Goal: Information Seeking & Learning: Learn about a topic

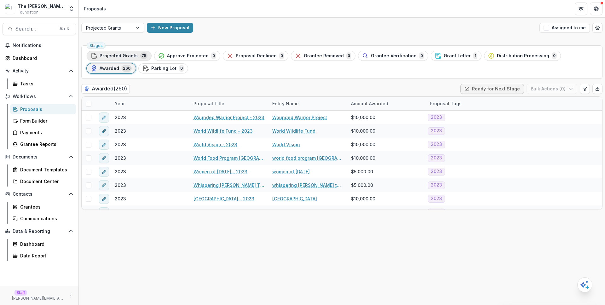
click at [142, 53] on span "75" at bounding box center [143, 55] width 7 height 7
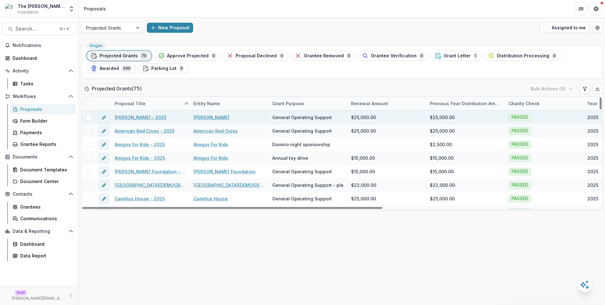
click at [145, 118] on link "Alina Lodge - 2025" at bounding box center [141, 117] width 52 height 7
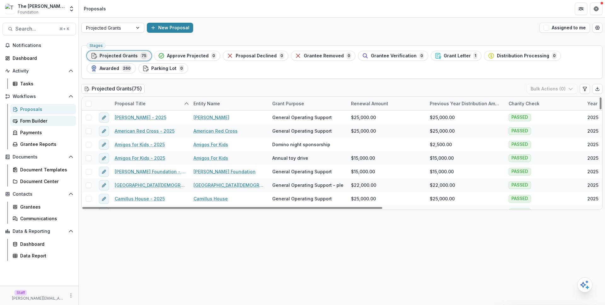
click at [63, 124] on div "Form Builder" at bounding box center [45, 121] width 51 height 7
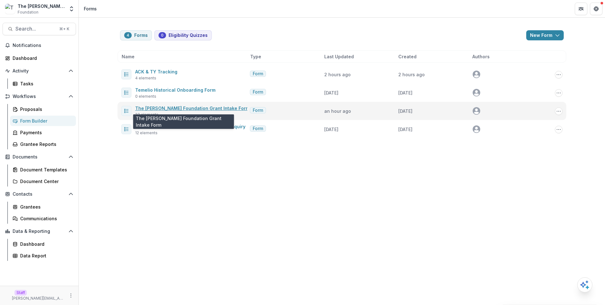
click at [219, 108] on link "The Brunetti Foundation Grant Intake Form" at bounding box center [192, 108] width 114 height 5
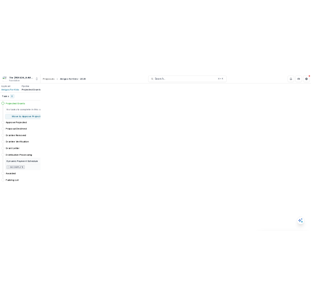
scroll to position [343, 0]
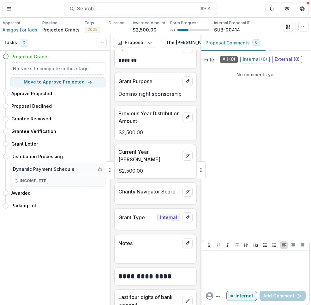
scroll to position [363, 0]
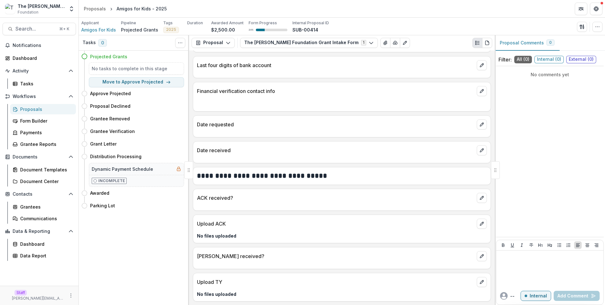
click at [348, 108] on div "Financial verification contact info" at bounding box center [342, 97] width 298 height 30
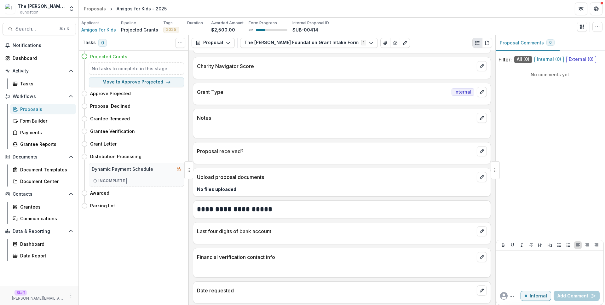
scroll to position [240, 0]
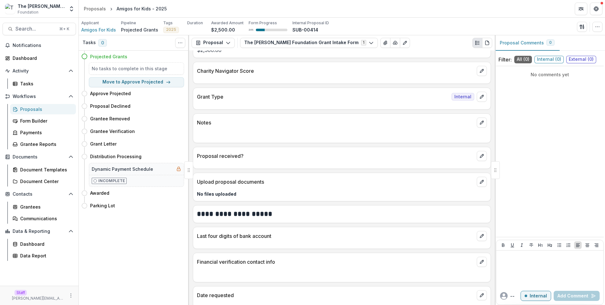
click at [348, 108] on div "Grant Type Internal" at bounding box center [342, 99] width 298 height 22
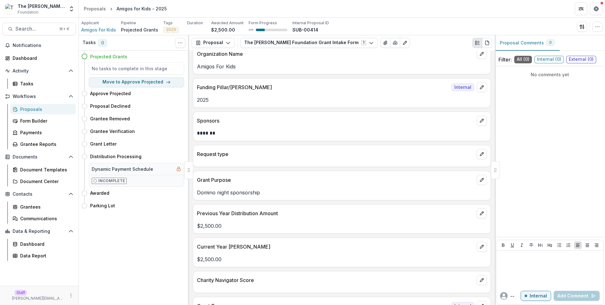
scroll to position [34, 0]
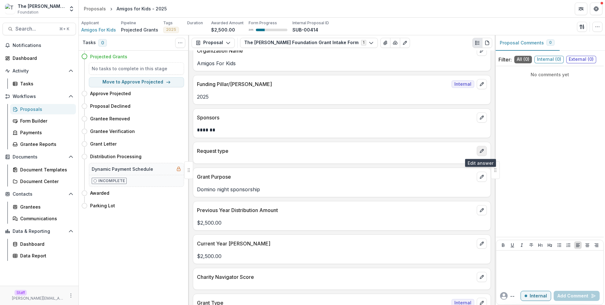
click at [481, 149] on icon "edit" at bounding box center [482, 151] width 5 height 5
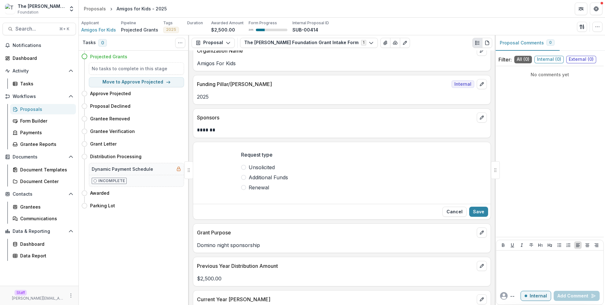
click at [449, 215] on button "Cancel" at bounding box center [455, 212] width 24 height 10
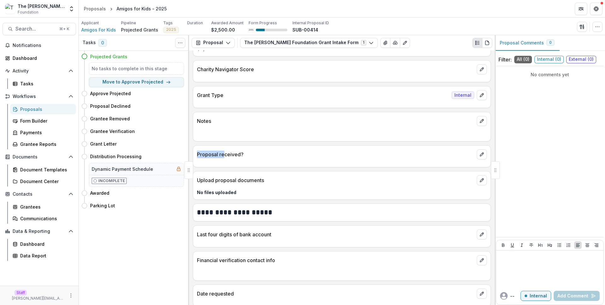
scroll to position [412, 0]
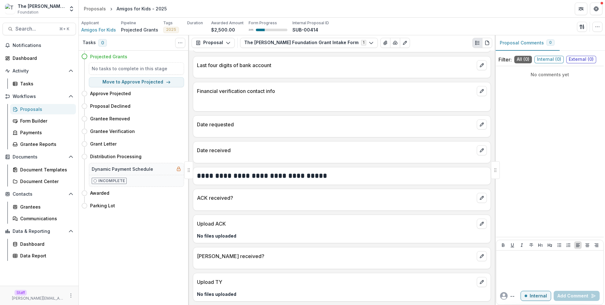
click at [46, 107] on div "Proposals" at bounding box center [45, 109] width 51 height 7
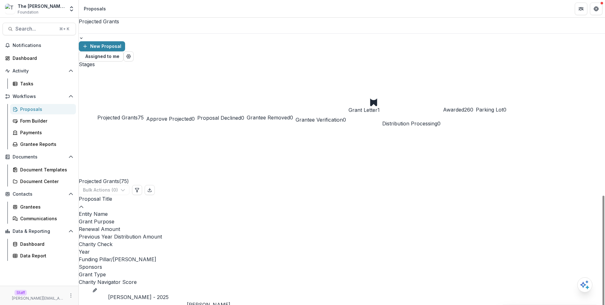
click at [443, 66] on button "Awarded 260" at bounding box center [458, 94] width 30 height 66
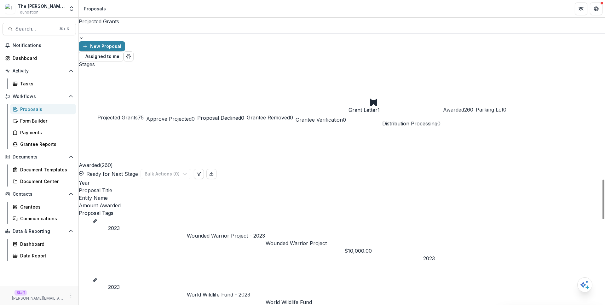
click at [216, 232] on link "Wounded Warrior Project - 2023" at bounding box center [226, 236] width 78 height 8
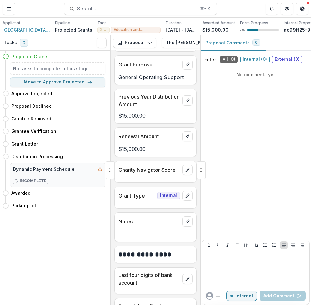
scroll to position [117, 0]
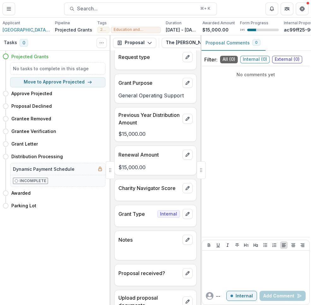
scroll to position [176, 0]
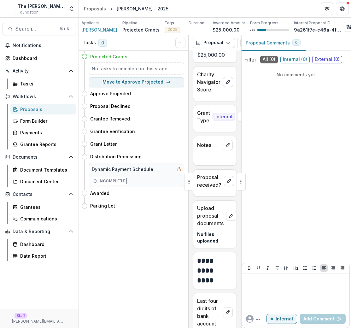
scroll to position [331, 0]
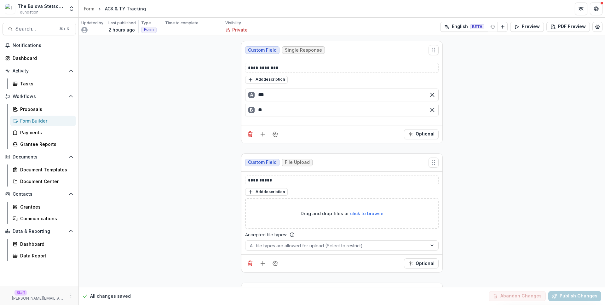
click at [196, 58] on div "**********" at bounding box center [342, 278] width 527 height 484
click at [47, 118] on div "Form Builder" at bounding box center [45, 121] width 51 height 7
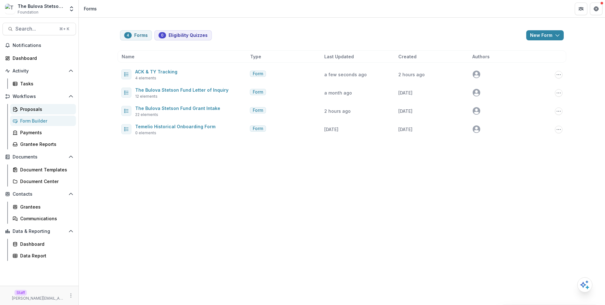
click at [51, 110] on div "Proposals" at bounding box center [45, 109] width 51 height 7
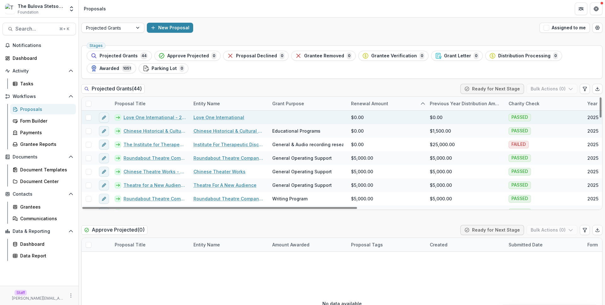
click at [151, 117] on link "Love One International - 2025" at bounding box center [155, 117] width 62 height 7
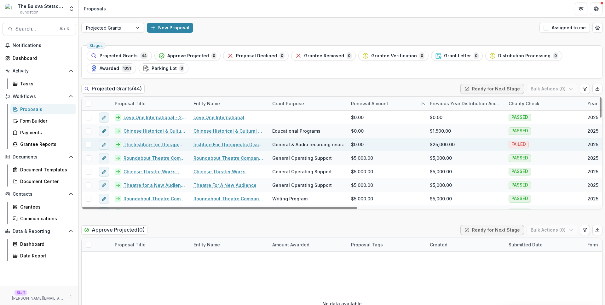
click at [148, 145] on link "The Institute for Therapeutic Discovery Inc - 2025" at bounding box center [155, 144] width 62 height 7
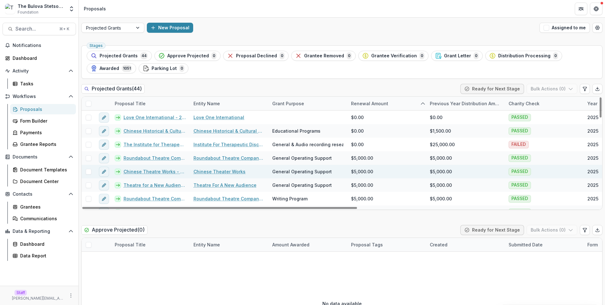
click at [169, 173] on link "Chinese Theatre Works - 2025" at bounding box center [155, 171] width 62 height 7
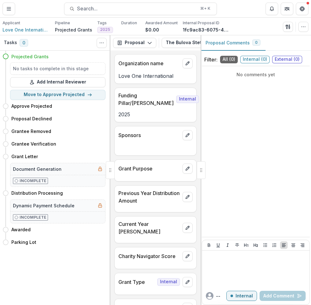
scroll to position [88, 0]
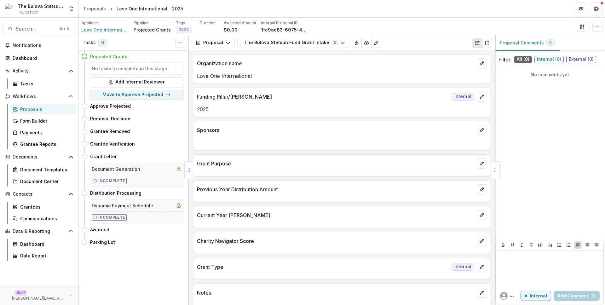
click at [272, 142] on p at bounding box center [342, 143] width 290 height 8
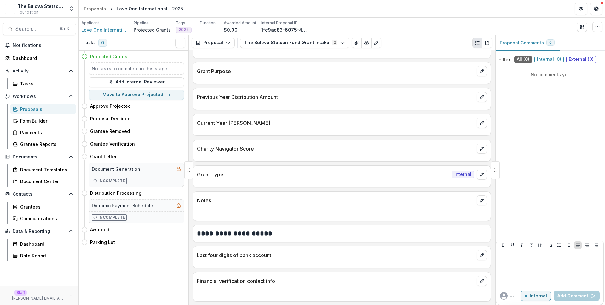
scroll to position [86, 0]
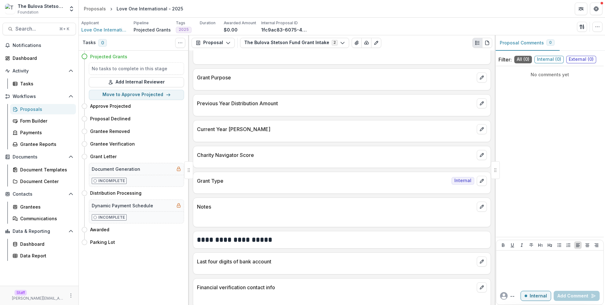
click at [268, 136] on div at bounding box center [342, 136] width 298 height 4
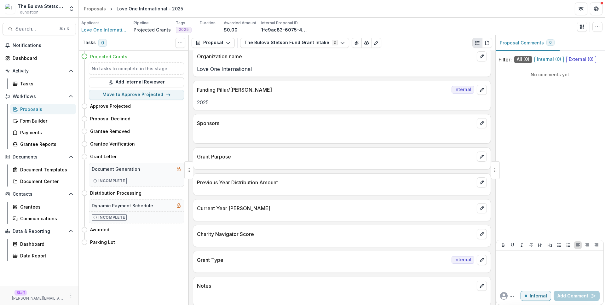
scroll to position [0, 0]
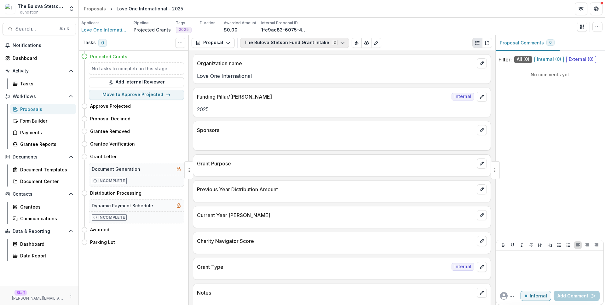
click at [308, 44] on button "The Bulova Stetson Fund Grant Intake 2" at bounding box center [294, 43] width 109 height 10
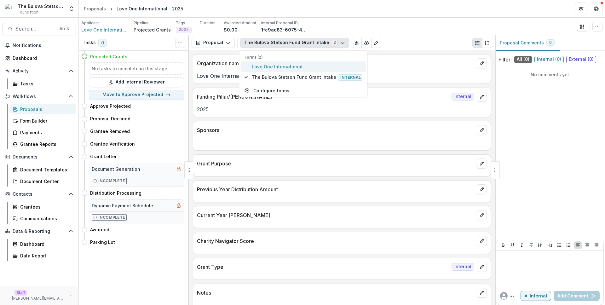
click at [316, 67] on span "Love One International" at bounding box center [307, 66] width 111 height 7
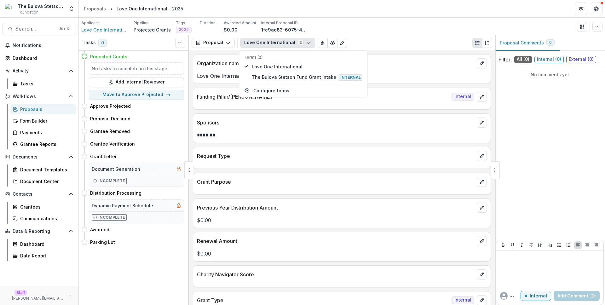
click at [380, 68] on div "Organization name" at bounding box center [342, 62] width 298 height 14
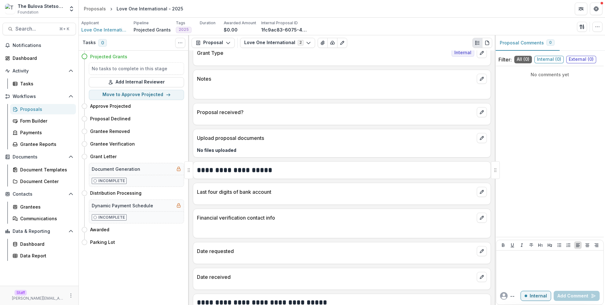
scroll to position [375, 0]
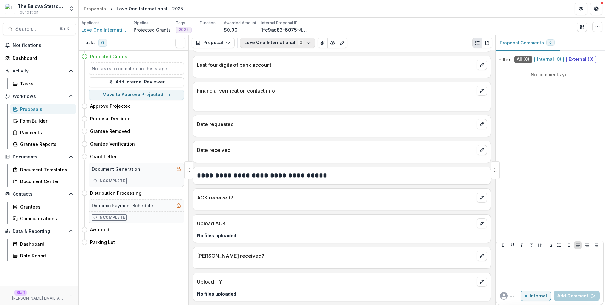
click at [273, 42] on button "Love One International 2" at bounding box center [277, 43] width 75 height 10
click at [274, 42] on button "Love One International 2" at bounding box center [277, 43] width 75 height 10
click at [295, 145] on div "Date received" at bounding box center [342, 148] width 298 height 14
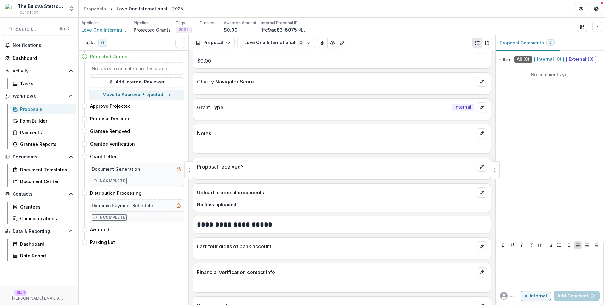
scroll to position [133, 0]
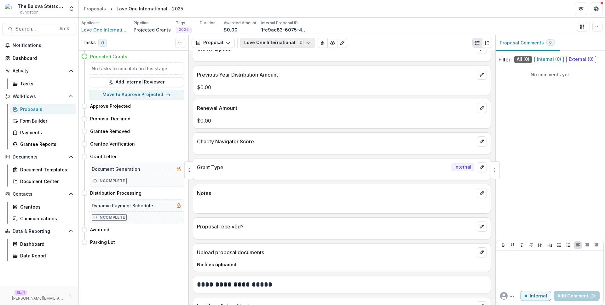
click at [275, 47] on button "Love One International 2" at bounding box center [277, 43] width 75 height 10
click at [291, 77] on span "The Bulova Stetson Fund Grant Intake Internal" at bounding box center [307, 77] width 111 height 7
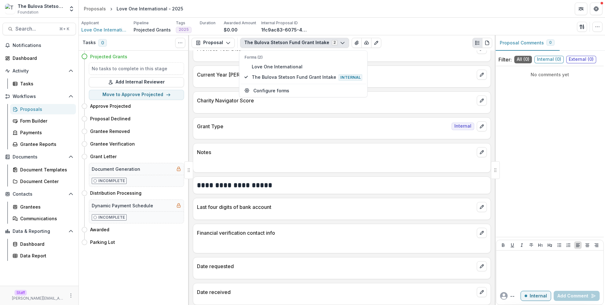
click at [323, 148] on div "Notes" at bounding box center [342, 150] width 298 height 14
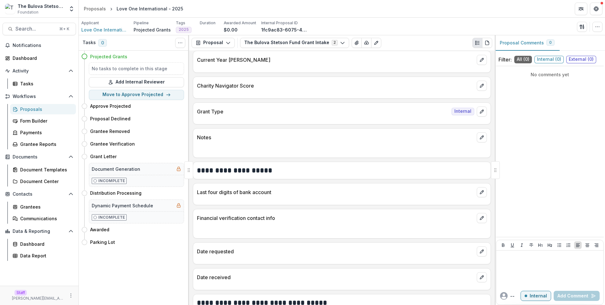
scroll to position [0, 0]
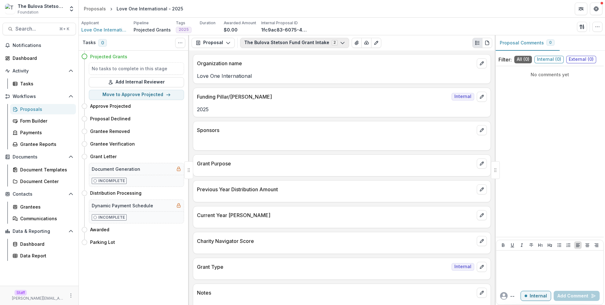
click at [280, 43] on button "The Bulova Stetson Fund Grant Intake 2" at bounding box center [294, 43] width 109 height 10
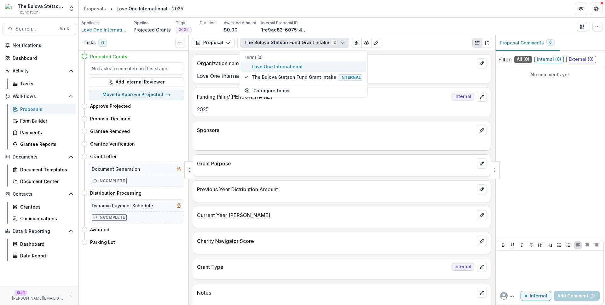
click at [294, 63] on button "Love One International" at bounding box center [304, 66] width 126 height 10
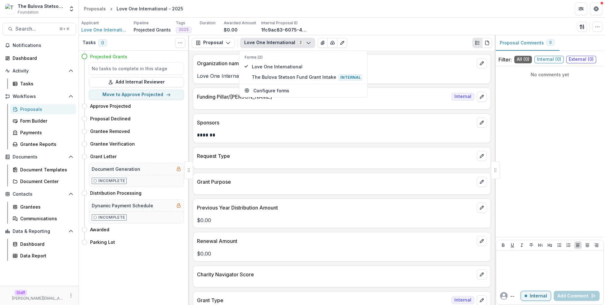
click at [393, 104] on div at bounding box center [342, 104] width 298 height 4
click at [282, 47] on button "Love One International 2" at bounding box center [277, 43] width 75 height 10
click at [285, 78] on span "The Bulova Stetson Fund Grant Intake Internal" at bounding box center [307, 77] width 111 height 7
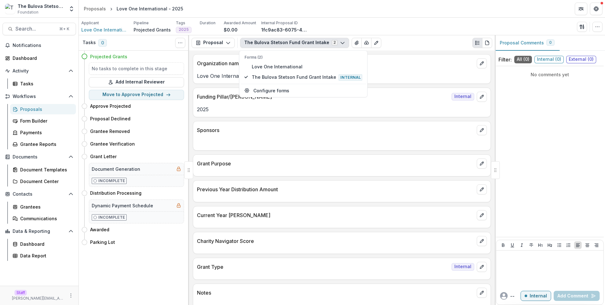
click at [306, 130] on p "Sponsors" at bounding box center [336, 130] width 278 height 8
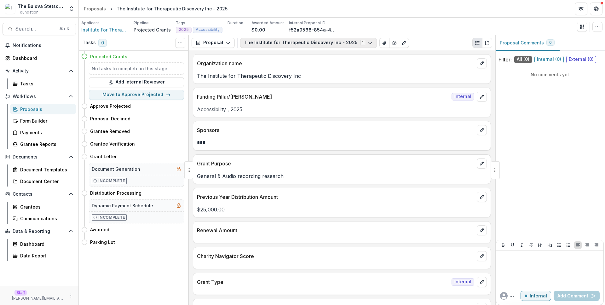
click at [295, 40] on button "The Institute for Therapeutic Discovery Inc - 2025 1" at bounding box center [308, 43] width 137 height 10
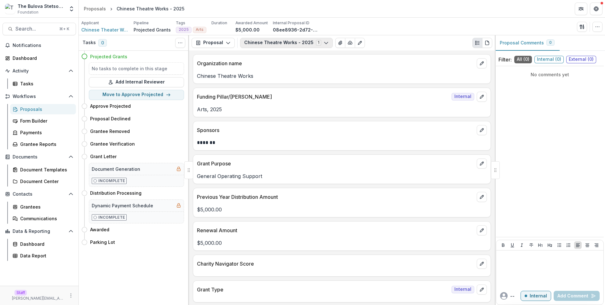
click at [275, 46] on button "Chinese Theatre Works - 2025 1" at bounding box center [286, 43] width 93 height 10
click at [301, 107] on p "Arts, 2025" at bounding box center [342, 110] width 290 height 8
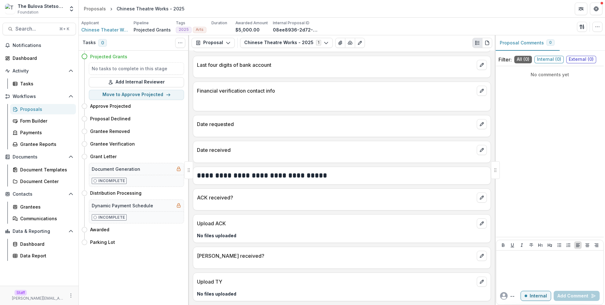
click at [301, 107] on p at bounding box center [342, 104] width 290 height 8
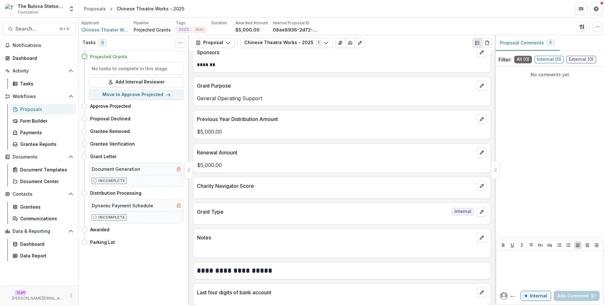
scroll to position [0, 0]
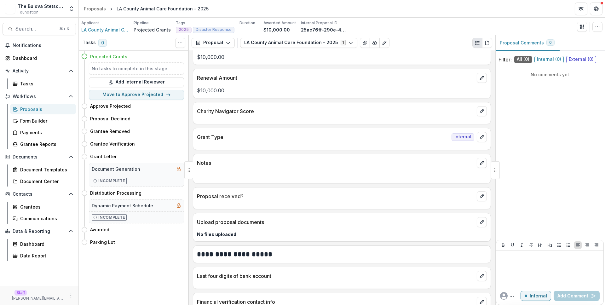
scroll to position [178, 0]
click at [64, 111] on div "Proposals" at bounding box center [45, 109] width 51 height 7
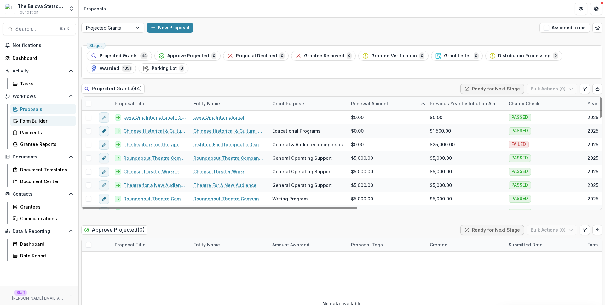
click at [49, 121] on div "Form Builder" at bounding box center [45, 121] width 51 height 7
click at [263, 76] on div "Stages Projected Grants 44 Approve Projected 0 Proposal Declined 0 Grantee Remo…" at bounding box center [342, 61] width 522 height 33
click at [118, 26] on div at bounding box center [107, 28] width 42 height 8
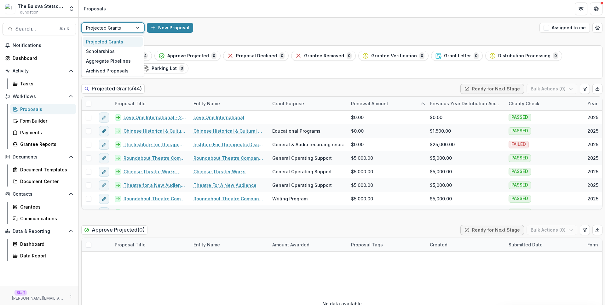
click at [118, 26] on div at bounding box center [107, 28] width 42 height 8
click at [113, 25] on div at bounding box center [107, 28] width 42 height 8
click at [117, 48] on div "Scholarships" at bounding box center [113, 52] width 60 height 10
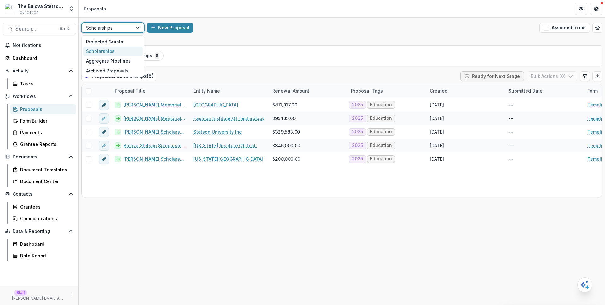
click at [121, 28] on div at bounding box center [107, 28] width 42 height 8
click at [120, 41] on div "Projected Grants" at bounding box center [113, 42] width 60 height 10
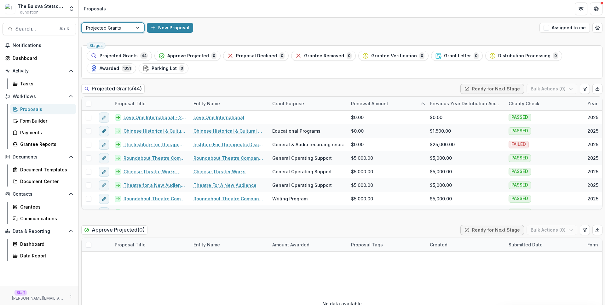
click at [264, 25] on div "New Proposal" at bounding box center [342, 28] width 390 height 10
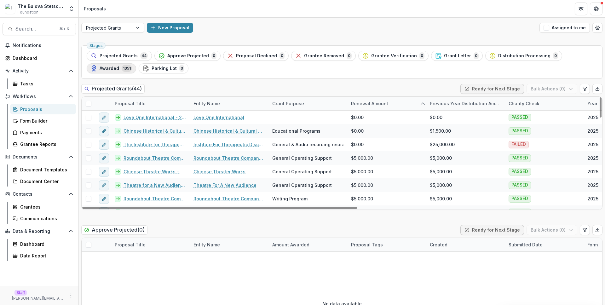
click at [126, 66] on span "1051" at bounding box center [127, 68] width 10 height 7
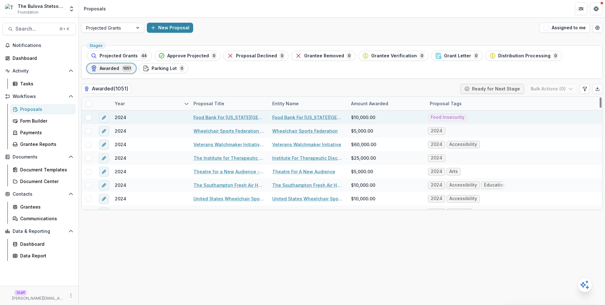
click at [225, 117] on link "Food Bank For New York City - 2024" at bounding box center [229, 117] width 71 height 7
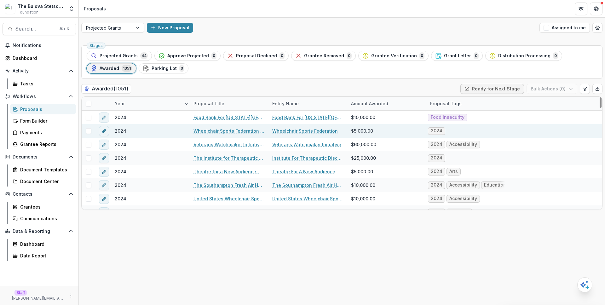
click at [245, 130] on link "Wheelchair Sports Federation - Bulova Stetson Brooklyn Nets Wheelchair Basketba…" at bounding box center [229, 131] width 71 height 7
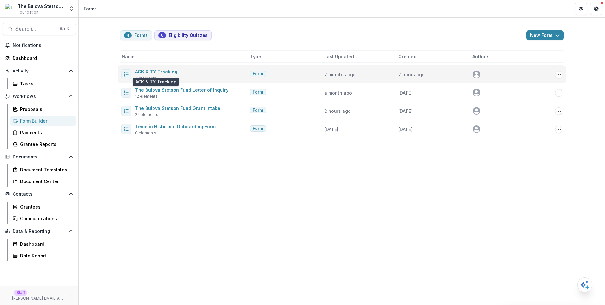
click at [170, 71] on link "ACK & TY Tracking" at bounding box center [156, 71] width 42 height 5
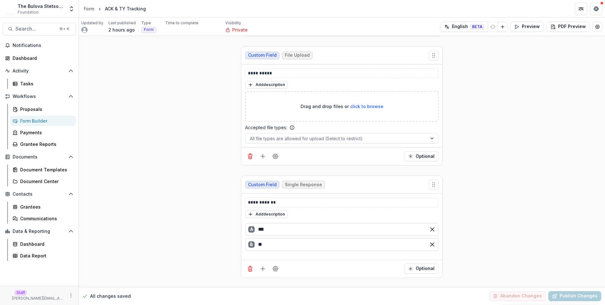
scroll to position [232, 0]
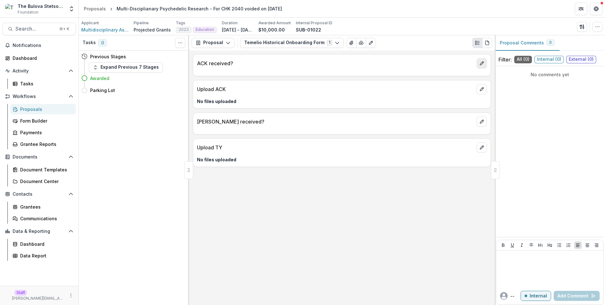
click at [478, 62] on button "edit" at bounding box center [482, 63] width 10 height 10
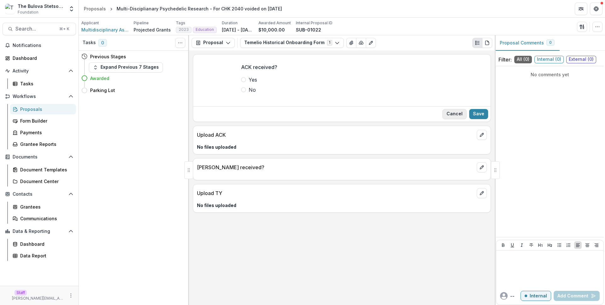
click at [449, 113] on button "Cancel" at bounding box center [455, 114] width 24 height 10
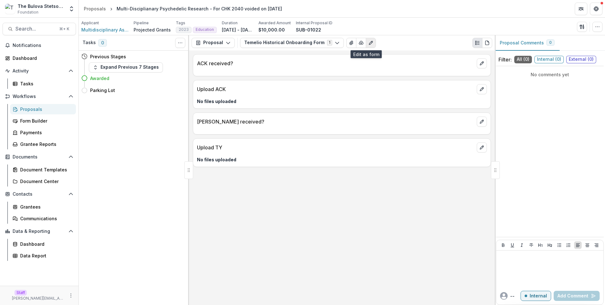
click at [367, 45] on button "Edit as form" at bounding box center [371, 43] width 10 height 10
click at [64, 109] on div "Proposals" at bounding box center [45, 109] width 51 height 7
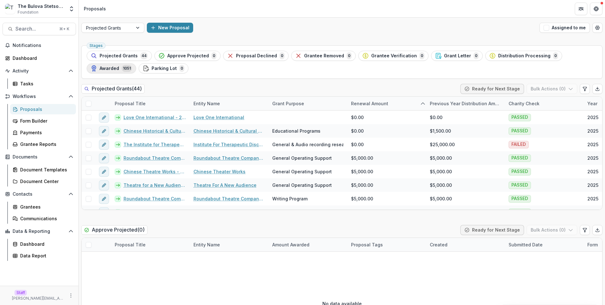
click at [96, 70] on icon "button" at bounding box center [94, 68] width 6 height 6
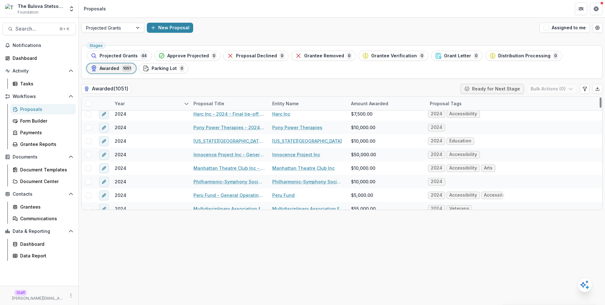
scroll to position [391, 0]
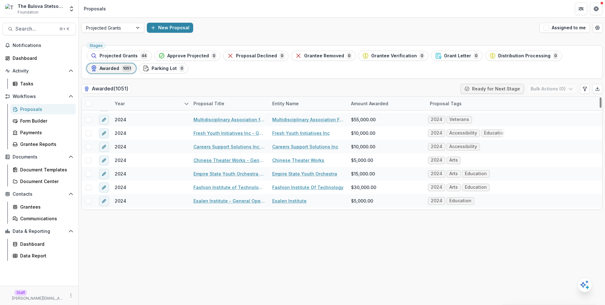
click at [241, 159] on link "Chinese Theater Works - General Operating Support - 2024" at bounding box center [229, 160] width 71 height 7
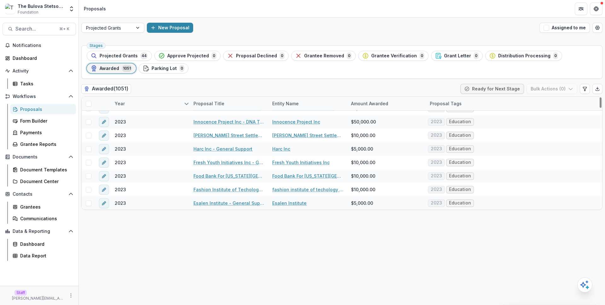
scroll to position [918, 0]
click at [241, 159] on link "Food Bank For New York City - General Support" at bounding box center [229, 162] width 71 height 7
